Goal: Information Seeking & Learning: Check status

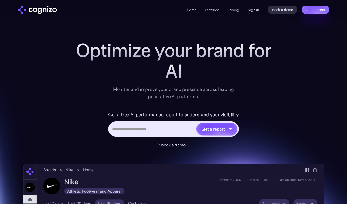
click at [252, 8] on link "Sign in" at bounding box center [254, 10] width 12 height 6
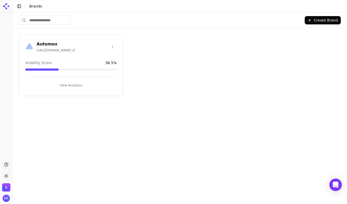
click at [68, 85] on button "View Analytics" at bounding box center [71, 85] width 92 height 8
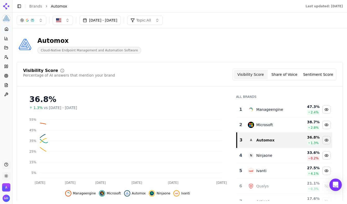
click at [121, 23] on button "[DATE] - [DATE]" at bounding box center [99, 20] width 41 height 9
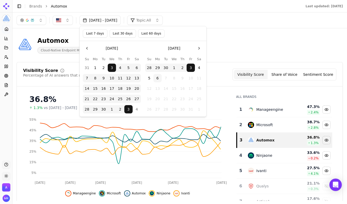
click at [93, 37] on button "Last 7 days" at bounding box center [95, 33] width 25 height 8
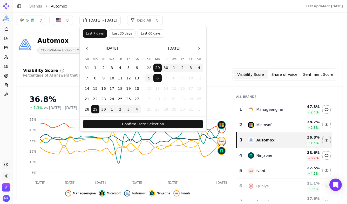
click at [165, 123] on button "Confirm Date Selection" at bounding box center [143, 124] width 120 height 8
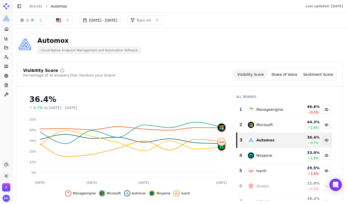
click at [113, 16] on button "[DATE] - [DATE]" at bounding box center [99, 20] width 41 height 9
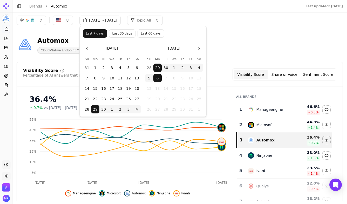
click at [119, 35] on button "Last 30 days" at bounding box center [122, 33] width 26 height 8
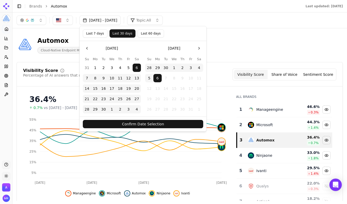
click at [153, 122] on button "Confirm Date Selection" at bounding box center [143, 124] width 120 height 8
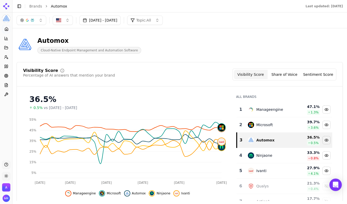
click at [67, 21] on button "button" at bounding box center [63, 20] width 20 height 9
click at [94, 19] on button "[DATE] - [DATE]" at bounding box center [99, 20] width 41 height 9
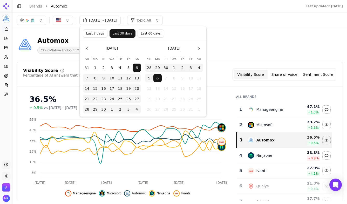
click at [155, 32] on button "Last 60 days" at bounding box center [151, 33] width 26 height 8
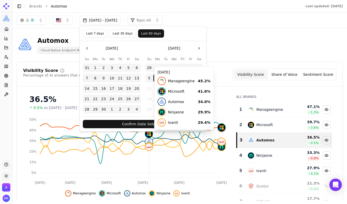
click at [151, 125] on button "Confirm Date Selection" at bounding box center [143, 124] width 120 height 8
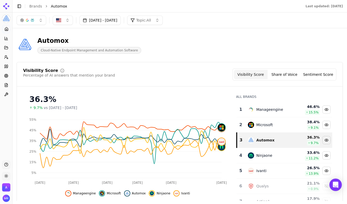
click at [121, 21] on button "[DATE] - [DATE]" at bounding box center [99, 20] width 41 height 9
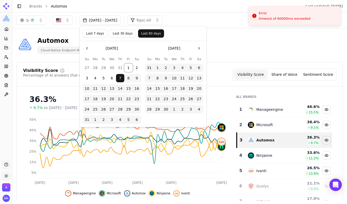
click at [128, 69] on button "1" at bounding box center [128, 68] width 8 height 8
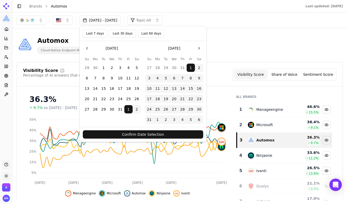
click at [200, 46] on button "Go to the Next Month" at bounding box center [199, 48] width 8 height 8
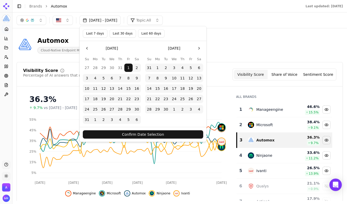
click at [200, 46] on button "Go to the Next Month" at bounding box center [199, 48] width 8 height 8
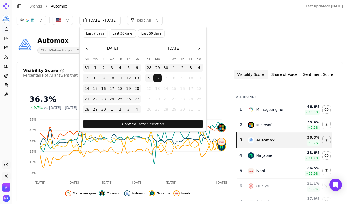
click at [166, 125] on button "Confirm Date Selection" at bounding box center [143, 124] width 120 height 8
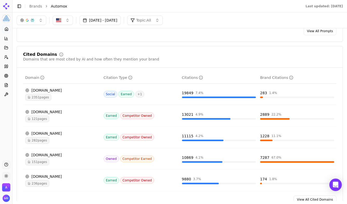
scroll to position [518, 0]
